Goal: Transaction & Acquisition: Purchase product/service

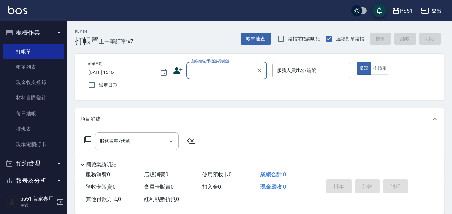
drag, startPoint x: 212, startPoint y: 70, endPoint x: 216, endPoint y: 78, distance: 9.1
click at [212, 71] on input "顧客姓名/手機號碼/編號" at bounding box center [221, 71] width 64 height 12
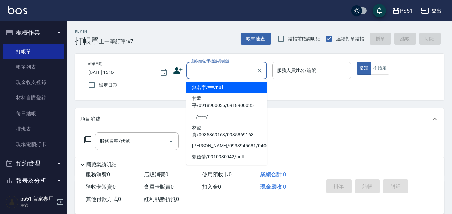
click at [228, 88] on li "無名字/***/null" at bounding box center [226, 87] width 80 height 11
type input "無名字/***/null"
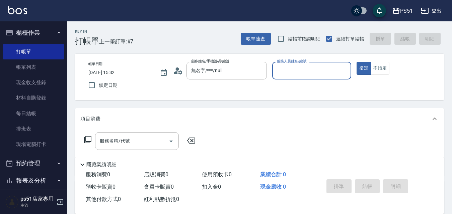
click at [296, 72] on input "服務人員姓名/編號" at bounding box center [311, 71] width 73 height 12
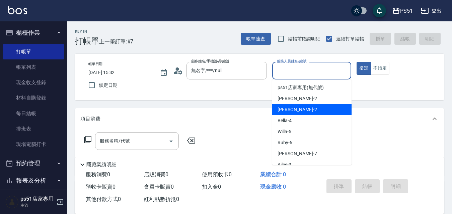
click at [304, 109] on div "[PERSON_NAME] -2" at bounding box center [311, 109] width 79 height 11
type input "[PERSON_NAME]-2"
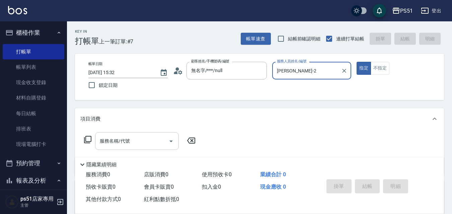
click at [160, 145] on input "服務名稱/代號" at bounding box center [132, 141] width 68 height 12
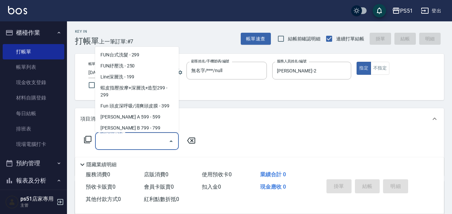
scroll to position [156, 0]
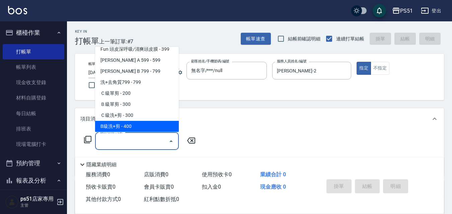
click at [142, 125] on span "B級洗+剪 - 400" at bounding box center [137, 126] width 84 height 11
type input "B級洗+剪(204)"
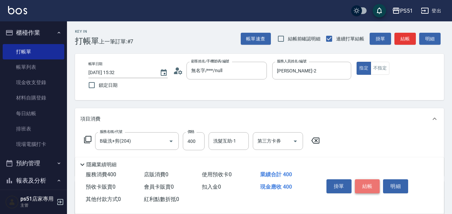
click at [367, 183] on button "結帳" at bounding box center [367, 187] width 25 height 14
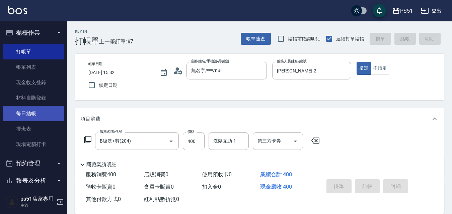
type input "[DATE] 16:25"
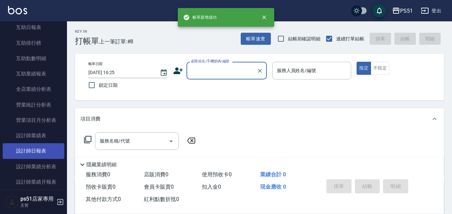
scroll to position [312, 0]
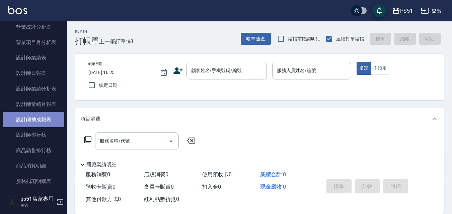
click at [49, 119] on link "設計師抽成報表" at bounding box center [34, 119] width 62 height 15
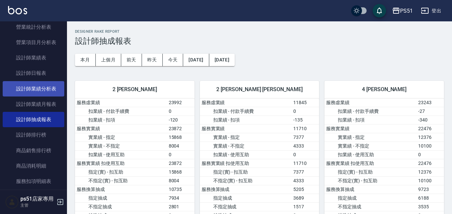
scroll to position [156, 0]
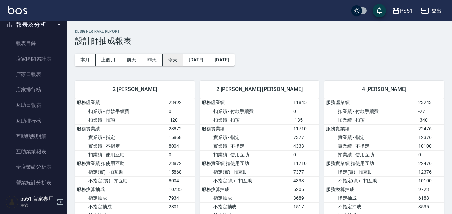
click at [171, 61] on button "今天" at bounding box center [173, 60] width 21 height 12
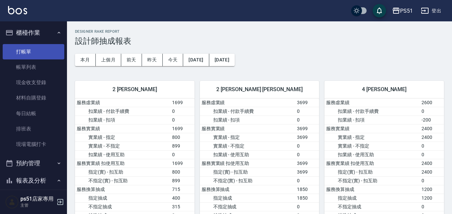
click at [45, 49] on link "打帳單" at bounding box center [34, 51] width 62 height 15
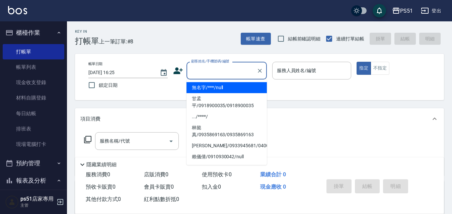
click at [210, 71] on input "顧客姓名/手機號碼/編號" at bounding box center [221, 71] width 64 height 12
click at [213, 90] on li "無名字/***/null" at bounding box center [226, 87] width 80 height 11
type input "無名字/***/null"
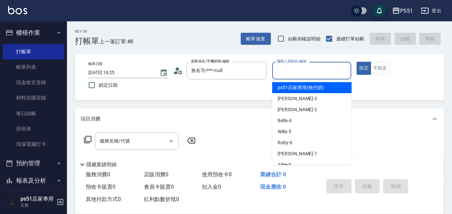
click at [317, 71] on input "服務人員姓名/編號" at bounding box center [311, 71] width 73 height 12
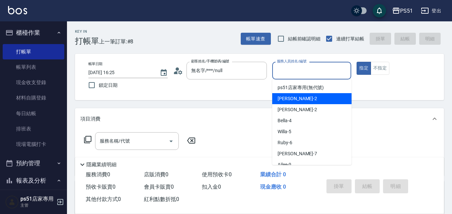
click at [314, 101] on div "[PERSON_NAME] -2" at bounding box center [311, 98] width 79 height 11
type input "[PERSON_NAME]-2"
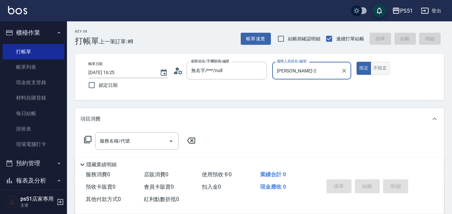
click at [382, 70] on button "不指定" at bounding box center [379, 68] width 19 height 13
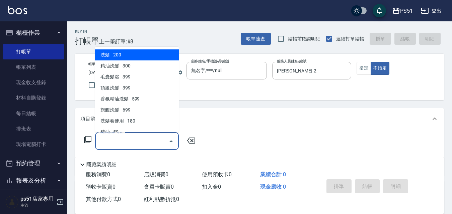
click at [132, 137] on input "服務名稱/代號" at bounding box center [132, 141] width 68 height 12
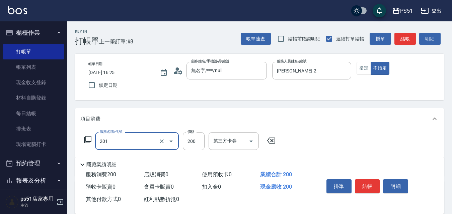
type input "Ｃ級單剪(201)"
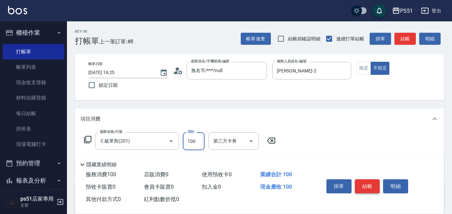
type input "100"
click at [365, 183] on button "結帳" at bounding box center [367, 187] width 25 height 14
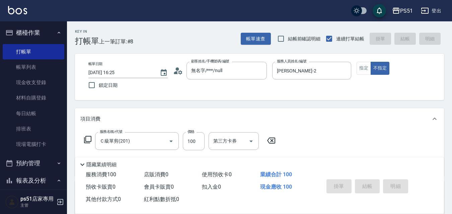
type input "[DATE] 16:51"
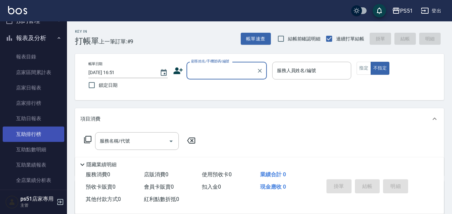
scroll to position [156, 0]
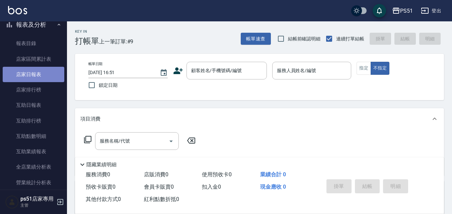
click at [44, 71] on link "店家日報表" at bounding box center [34, 74] width 62 height 15
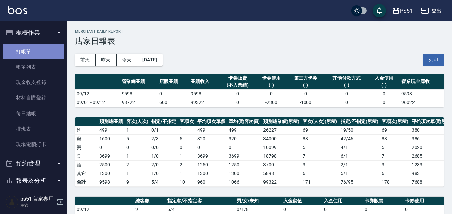
click at [56, 51] on link "打帳單" at bounding box center [34, 51] width 62 height 15
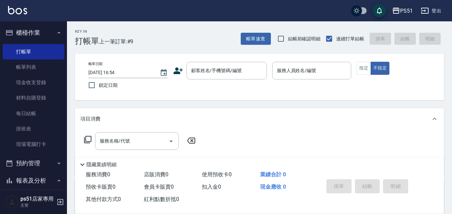
click at [232, 83] on div "帳單日期 [DATE] 16:54 鎖定日期 顧客姓名/手機號碼/編號 顧客姓名/手機號碼/編號 服務人員姓名/編號 服務人員姓名/編號 指定 不指定" at bounding box center [259, 77] width 353 height 30
click at [242, 69] on input "顧客姓名/手機號碼/編號" at bounding box center [221, 71] width 64 height 12
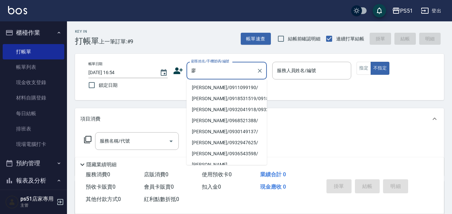
click at [213, 91] on li "[PERSON_NAME]/0911099190/" at bounding box center [226, 87] width 80 height 11
type input "[PERSON_NAME]/0911099190/"
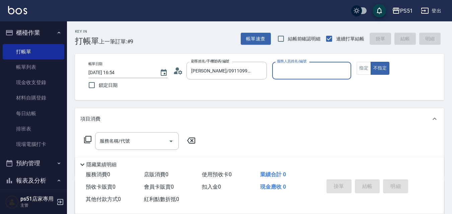
type input "Bella-4"
click at [150, 143] on input "服務名稱/代號" at bounding box center [132, 141] width 68 height 12
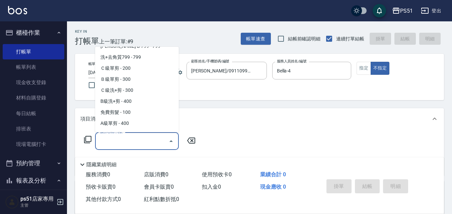
scroll to position [234, 0]
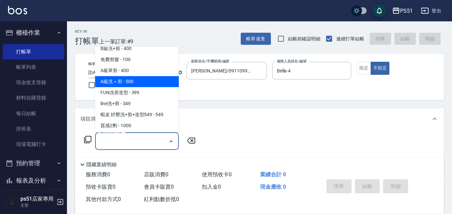
click at [146, 80] on span "A級洗＋剪 - 500" at bounding box center [137, 81] width 84 height 11
type input "A級洗＋剪(207)"
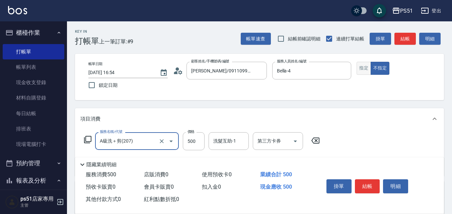
click at [365, 67] on button "指定" at bounding box center [363, 68] width 14 height 13
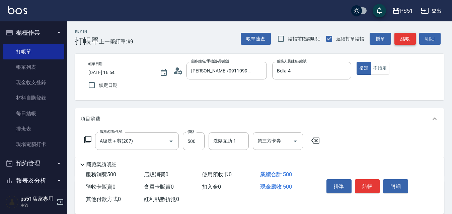
click at [404, 42] on button "結帳" at bounding box center [404, 39] width 21 height 12
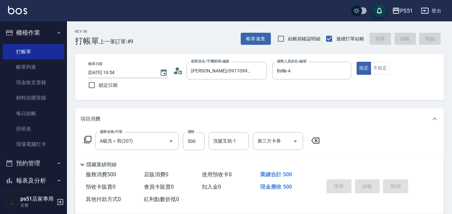
type input "[DATE] 17:14"
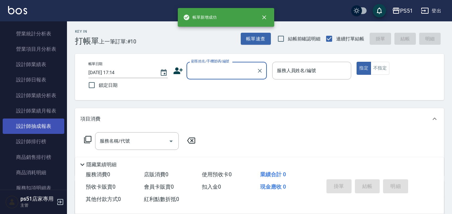
scroll to position [312, 0]
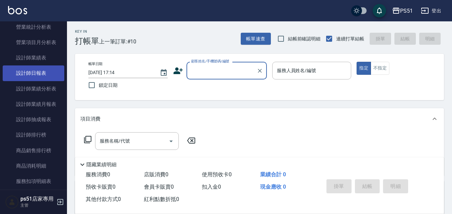
click at [39, 75] on link "設計師日報表" at bounding box center [34, 73] width 62 height 15
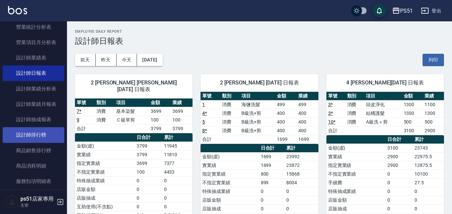
drag, startPoint x: 33, startPoint y: 136, endPoint x: 40, endPoint y: 130, distance: 9.5
click at [33, 137] on link "設計師排行榜" at bounding box center [34, 134] width 62 height 15
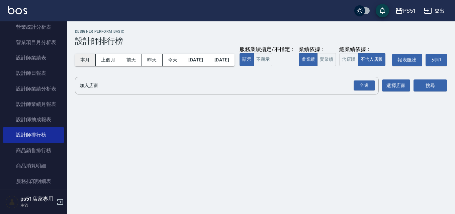
click at [92, 62] on button "本月" at bounding box center [85, 60] width 21 height 12
click at [108, 92] on input "加入店家" at bounding box center [222, 86] width 288 height 12
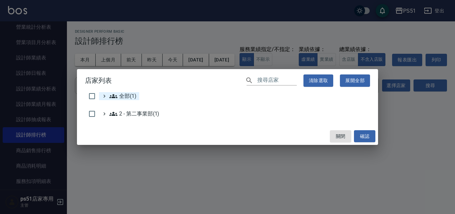
click at [99, 97] on div "全部(1)" at bounding box center [119, 96] width 40 height 8
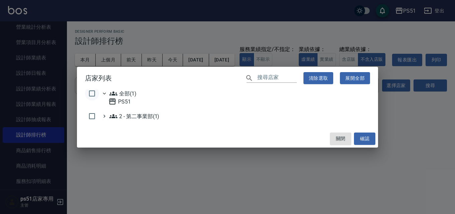
click at [93, 91] on input "checkbox" at bounding box center [92, 94] width 14 height 14
checkbox input "true"
click at [368, 135] on button "確認" at bounding box center [364, 139] width 21 height 12
checkbox input "false"
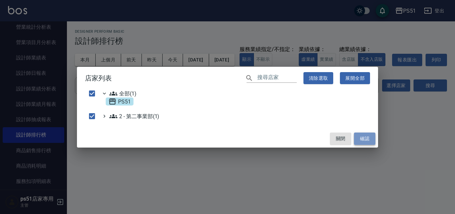
checkbox input "false"
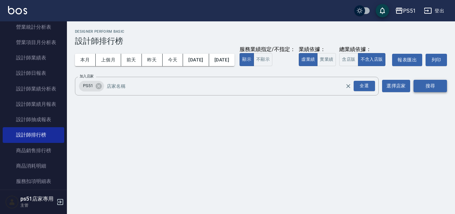
click at [433, 92] on button "搜尋" at bounding box center [429, 86] width 33 height 12
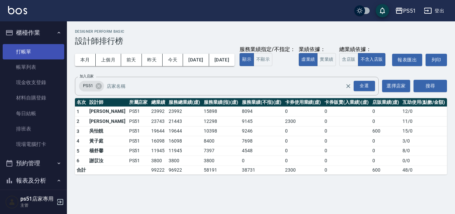
click at [32, 54] on link "打帳單" at bounding box center [34, 51] width 62 height 15
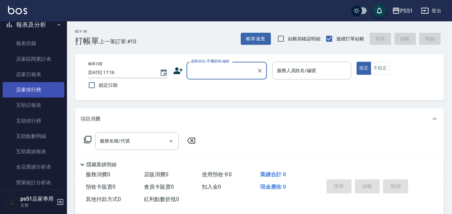
scroll to position [234, 0]
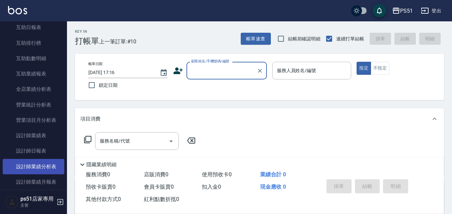
click at [53, 173] on link "設計師業績分析表" at bounding box center [34, 166] width 62 height 15
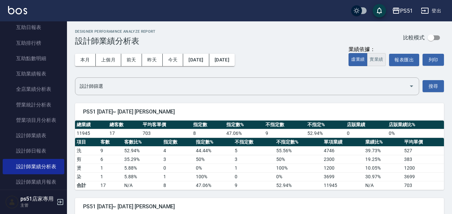
click at [370, 65] on button "實業績" at bounding box center [376, 59] width 19 height 13
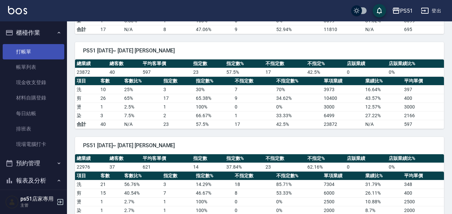
click at [27, 53] on link "打帳單" at bounding box center [34, 51] width 62 height 15
